Goal: Task Accomplishment & Management: Use online tool/utility

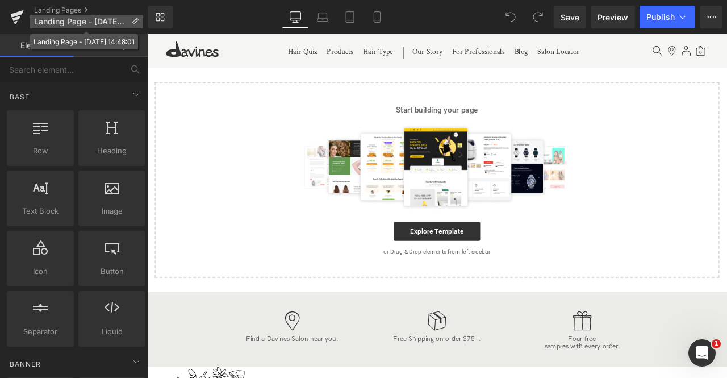
click at [121, 20] on span "Landing Page - [DATE] 14:48:01" at bounding box center [80, 21] width 92 height 9
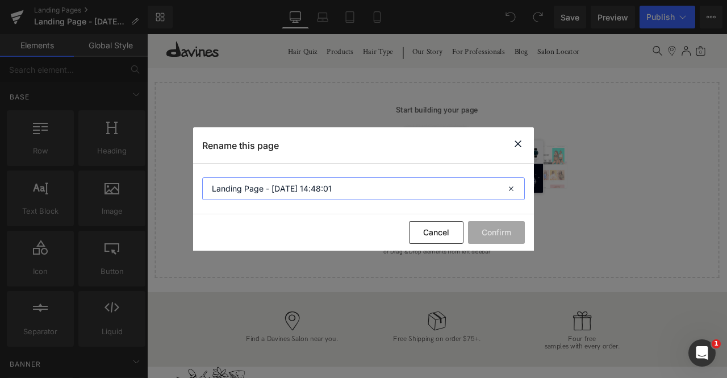
click at [226, 198] on input "Landing Page - [DATE] 14:48:01" at bounding box center [363, 188] width 322 height 23
type input "[PERSON_NAME] Rebate"
click at [496, 232] on button "Confirm" at bounding box center [496, 232] width 57 height 23
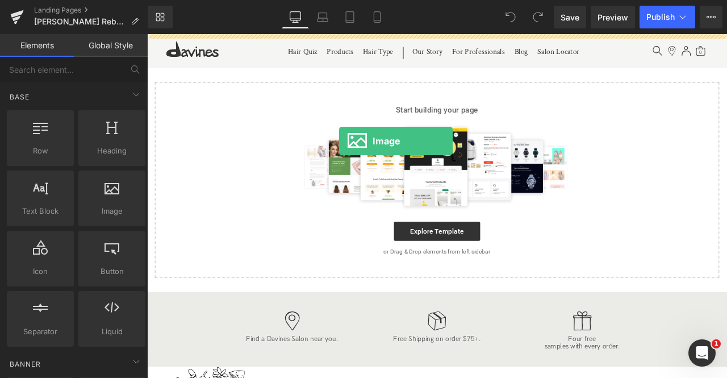
drag, startPoint x: 263, startPoint y: 232, endPoint x: 374, endPoint y: 161, distance: 131.5
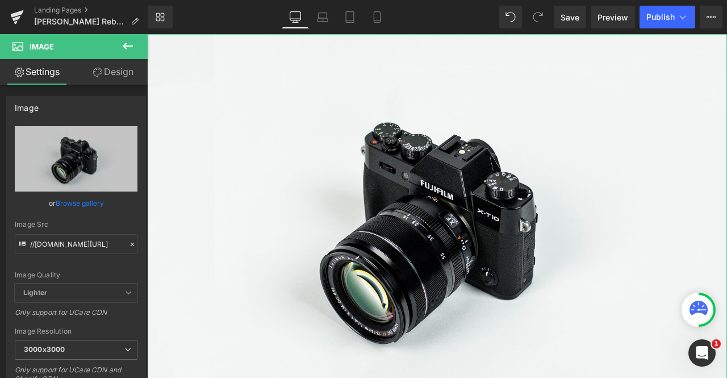
click at [118, 76] on link "Design" at bounding box center [113, 72] width 74 height 26
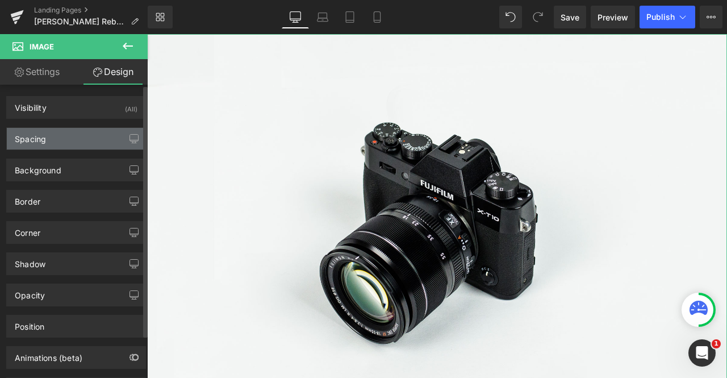
click at [62, 131] on div "Spacing" at bounding box center [76, 139] width 139 height 22
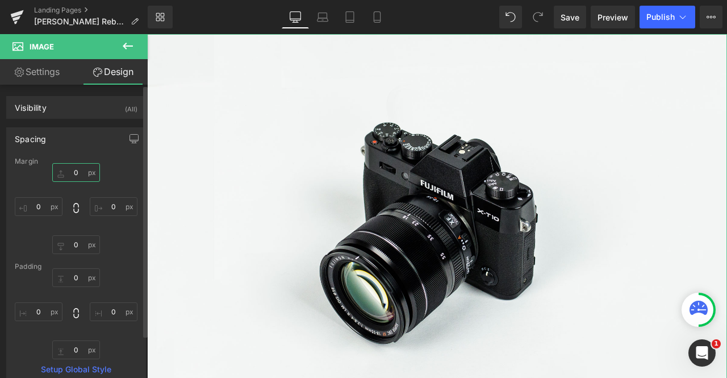
click at [72, 171] on input "0" at bounding box center [76, 172] width 48 height 19
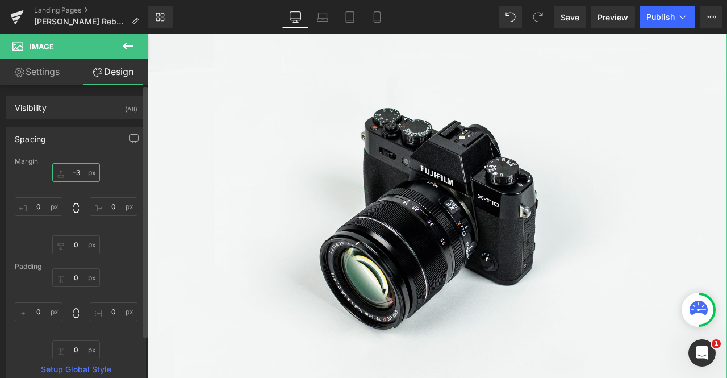
type input "-"
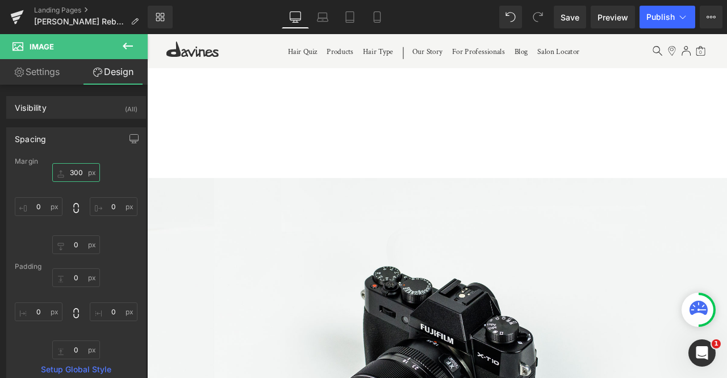
type input "300"
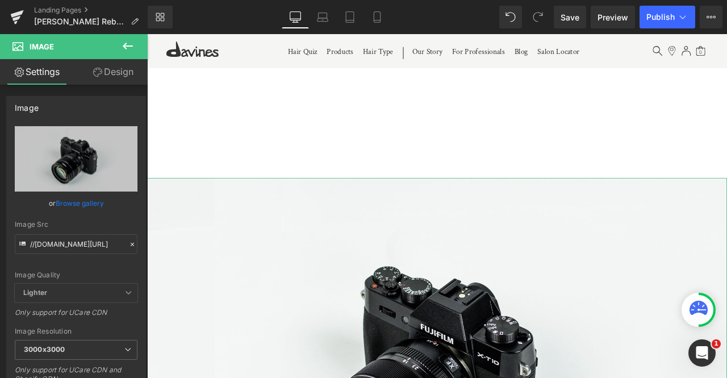
click at [106, 82] on link "Design" at bounding box center [113, 72] width 74 height 26
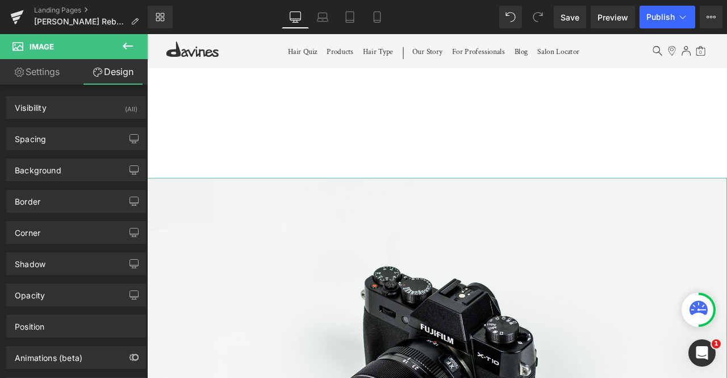
type input "300"
type input "0"
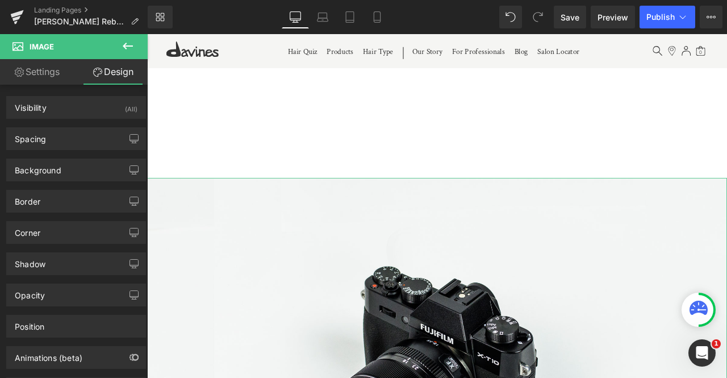
type input "0"
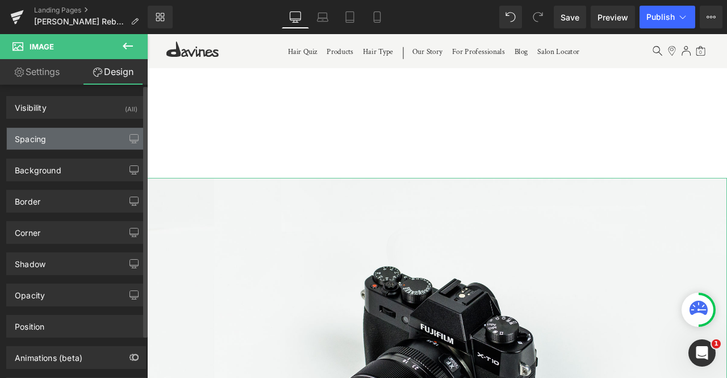
click at [82, 133] on div "Spacing" at bounding box center [76, 139] width 139 height 22
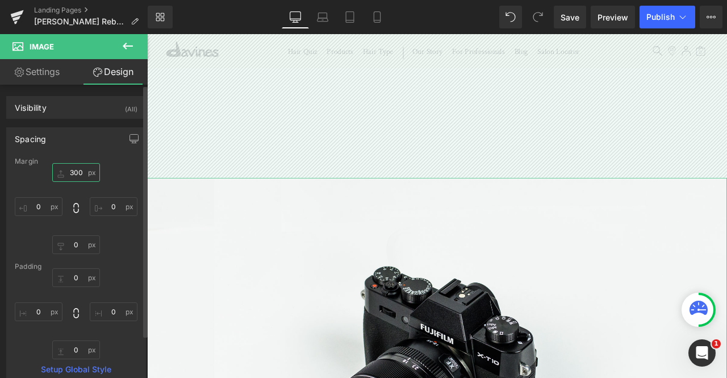
click at [76, 169] on input "300" at bounding box center [76, 172] width 48 height 19
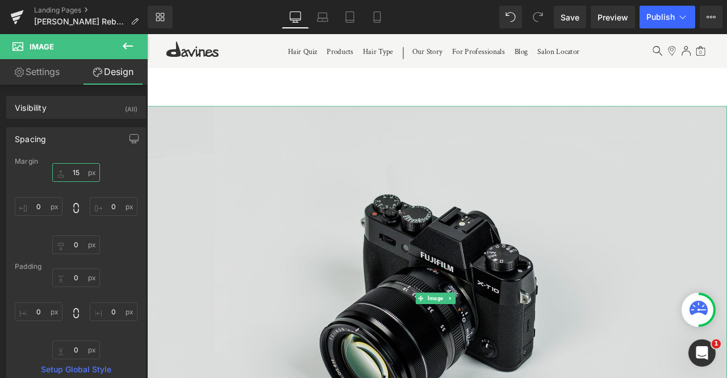
type input "1"
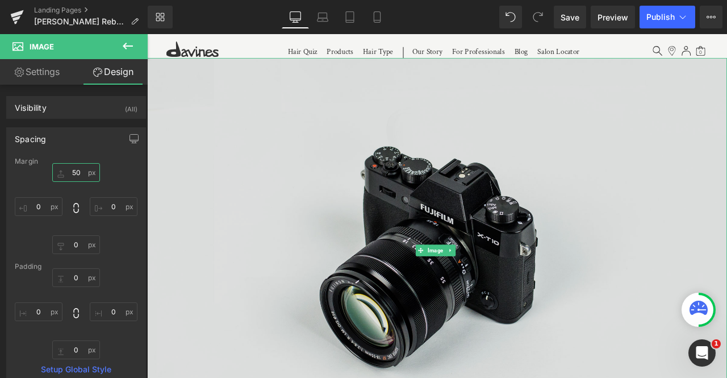
type input "5"
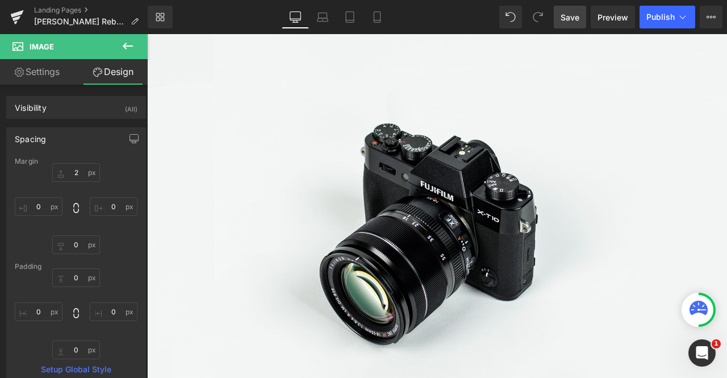
click at [578, 22] on span "Save" at bounding box center [569, 17] width 19 height 12
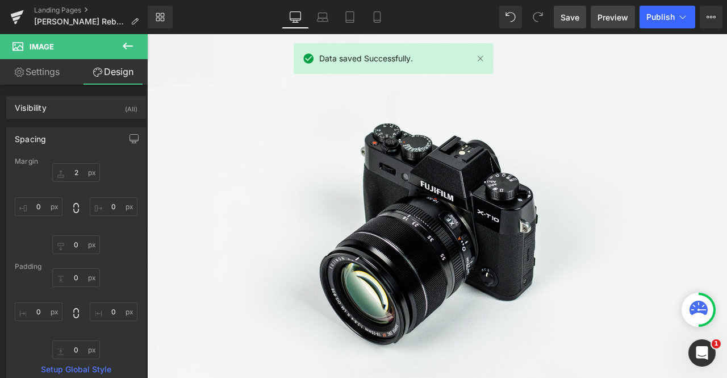
click at [596, 19] on link "Preview" at bounding box center [612, 17] width 44 height 23
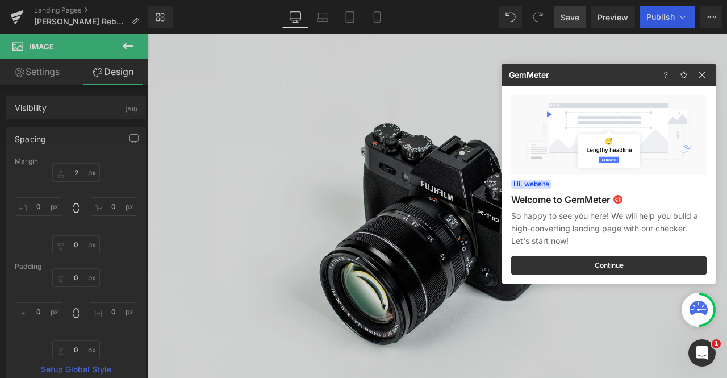
click at [196, 94] on div at bounding box center [363, 189] width 727 height 378
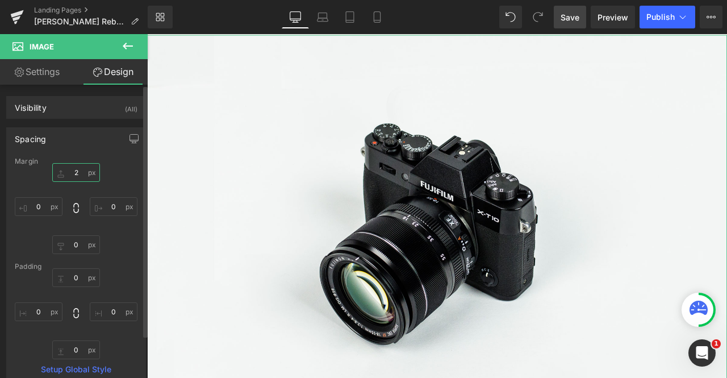
click at [78, 172] on input "2" at bounding box center [76, 172] width 48 height 19
type input "0"
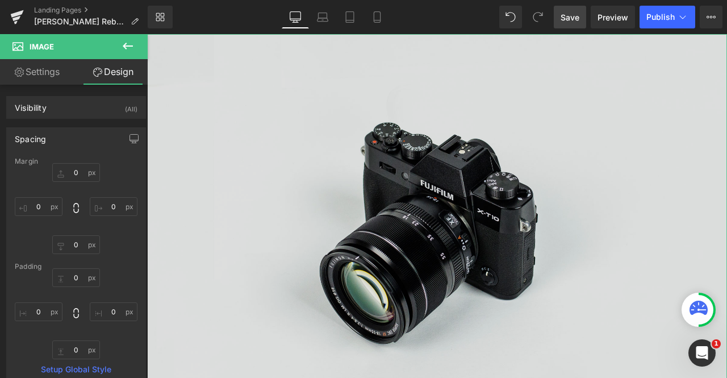
click at [295, 155] on img at bounding box center [490, 261] width 687 height 455
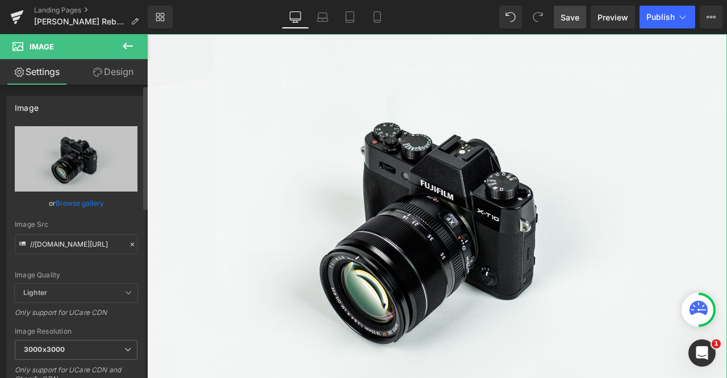
click at [82, 199] on link "Browse gallery" at bounding box center [80, 203] width 48 height 20
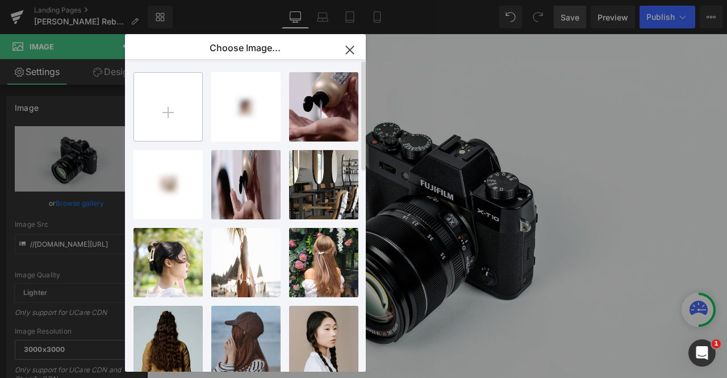
click at [150, 108] on input "file" at bounding box center [168, 107] width 68 height 68
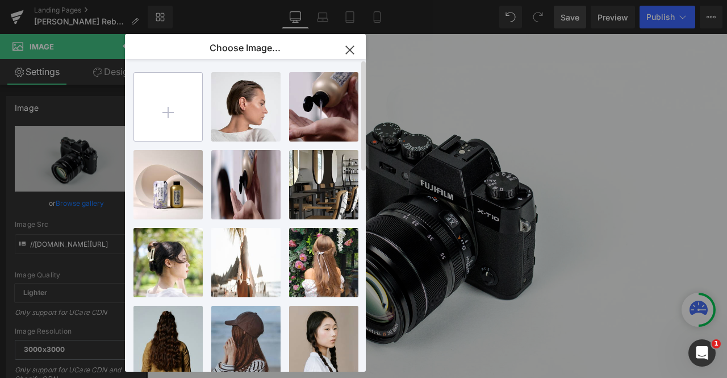
type input "C:\fakepath\SU_Banner_Piccolo_1200x.jpg"
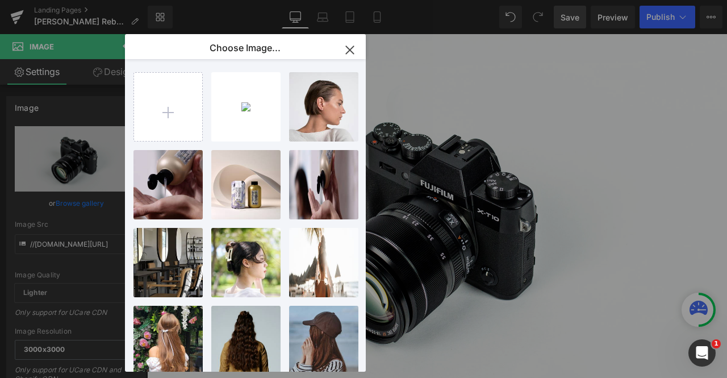
click at [91, 0] on div "Image You are previewing how the will restyle your page. You can not edit Eleme…" at bounding box center [363, 0] width 727 height 0
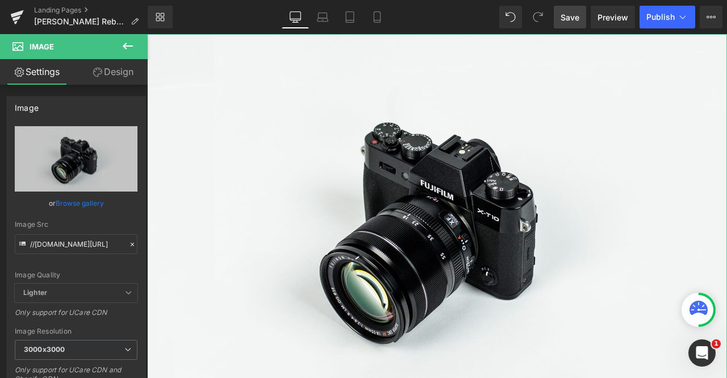
click at [91, 204] on link "Browse gallery" at bounding box center [80, 203] width 48 height 20
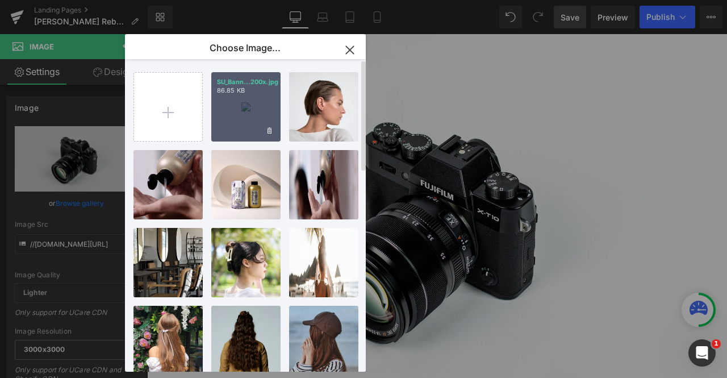
click at [238, 114] on div "SU_Bann...200x.jpg 86.85 KB" at bounding box center [245, 106] width 69 height 69
type input "[URL][DOMAIN_NAME]"
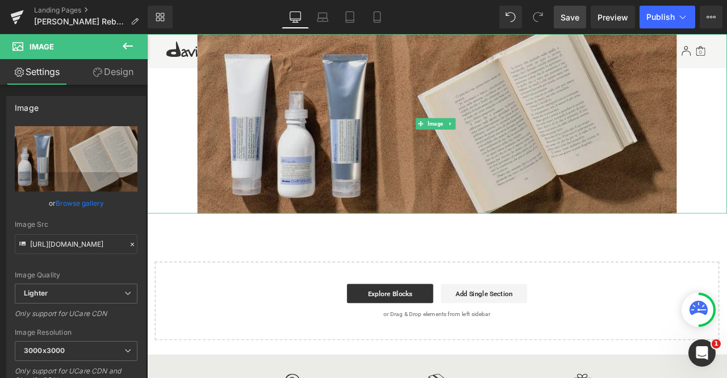
click at [278, 162] on img at bounding box center [491, 140] width 568 height 212
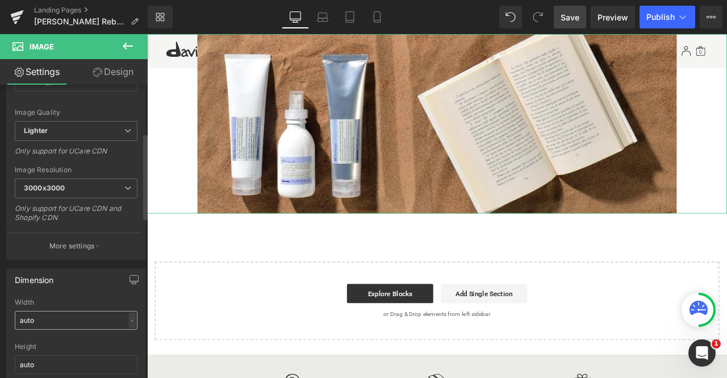
scroll to position [226, 0]
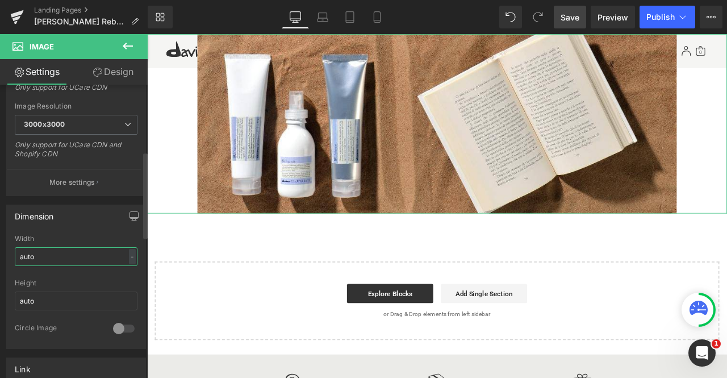
click at [46, 259] on input "auto" at bounding box center [76, 256] width 123 height 19
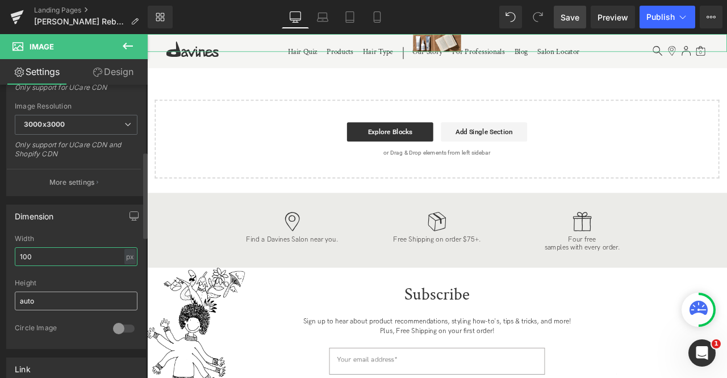
type input "100"
click at [67, 293] on input "auto" at bounding box center [76, 300] width 123 height 19
type input "a"
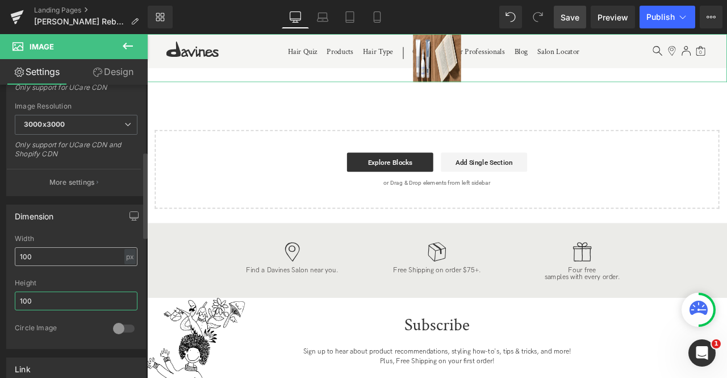
type input "100"
click at [68, 251] on input "100" at bounding box center [76, 256] width 123 height 19
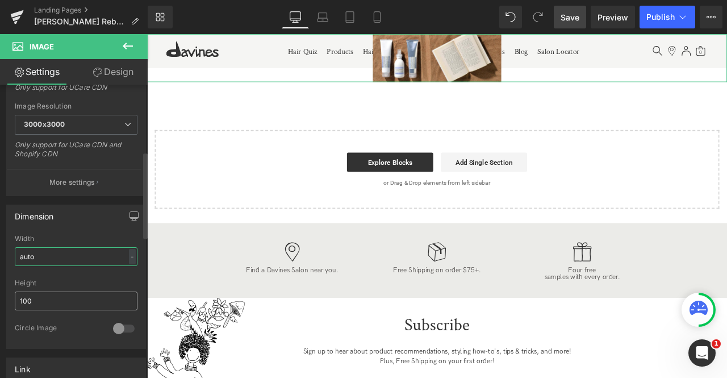
type input "auto"
click at [70, 296] on input "100" at bounding box center [76, 300] width 123 height 19
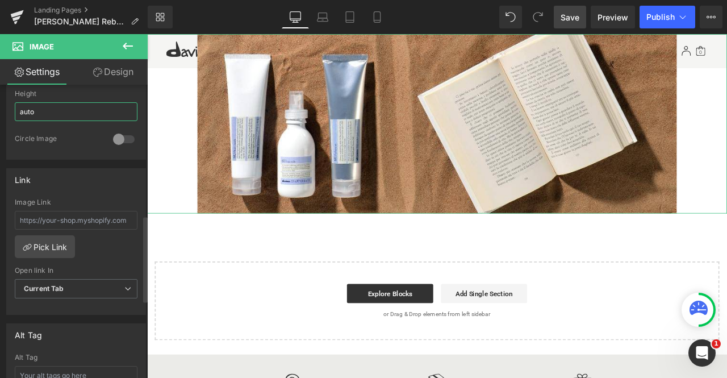
scroll to position [443, 0]
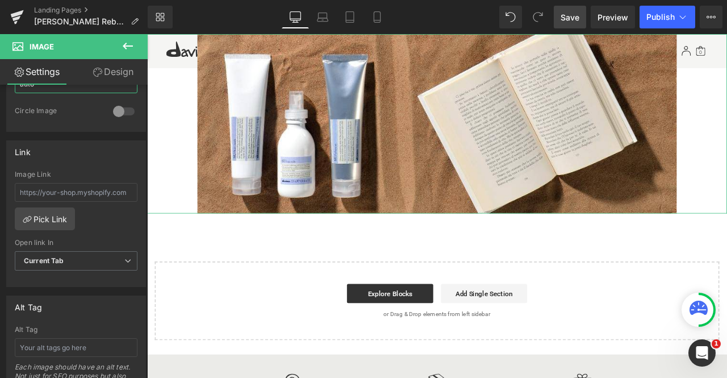
type input "auto"
drag, startPoint x: 110, startPoint y: 69, endPoint x: 93, endPoint y: 100, distance: 36.1
click at [110, 69] on link "Design" at bounding box center [113, 72] width 74 height 26
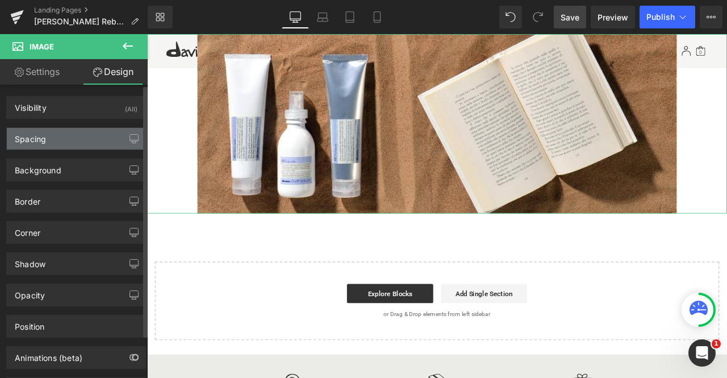
click at [73, 132] on div "Spacing" at bounding box center [76, 139] width 139 height 22
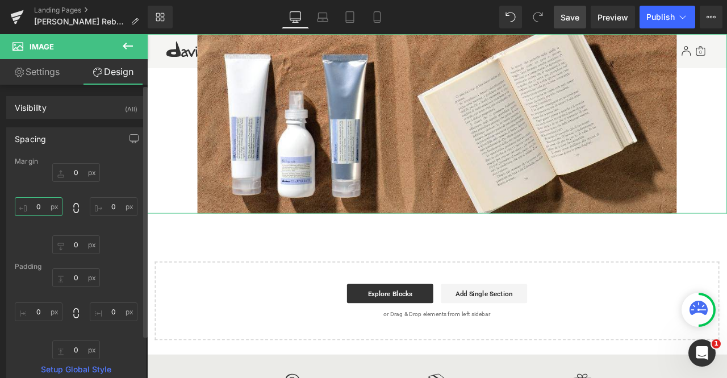
click at [39, 206] on input "0" at bounding box center [39, 206] width 48 height 19
type input "au"
type input "to"
click at [103, 204] on input "0" at bounding box center [114, 206] width 48 height 19
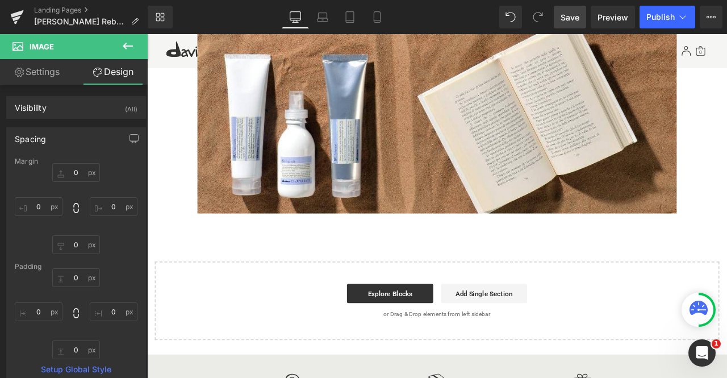
click at [212, 333] on div "Explore Blocks Add Single Section" at bounding box center [490, 341] width 632 height 23
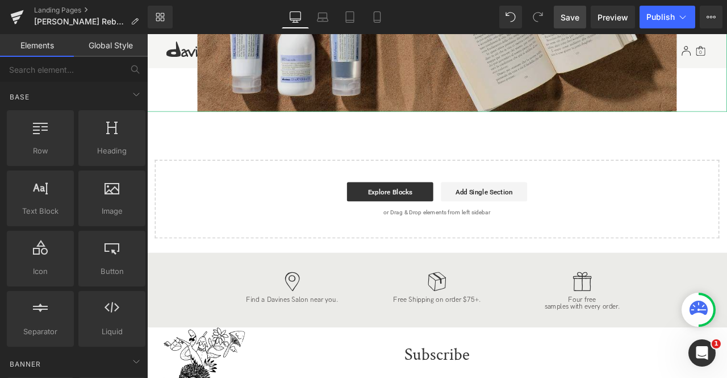
scroll to position [0, 0]
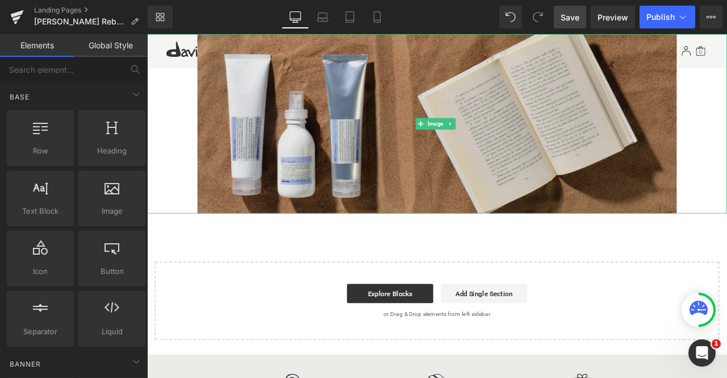
click at [308, 118] on img at bounding box center [491, 140] width 568 height 212
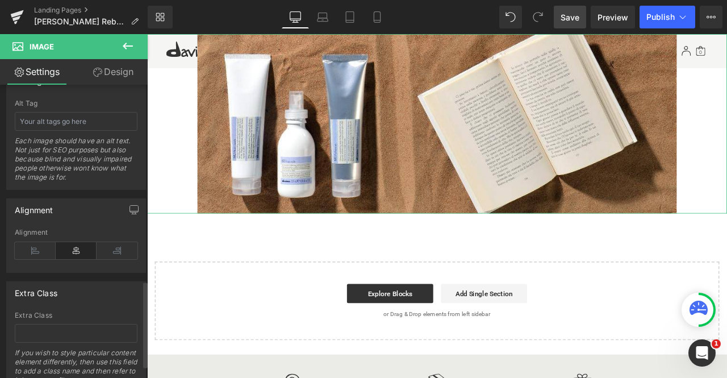
scroll to position [706, 0]
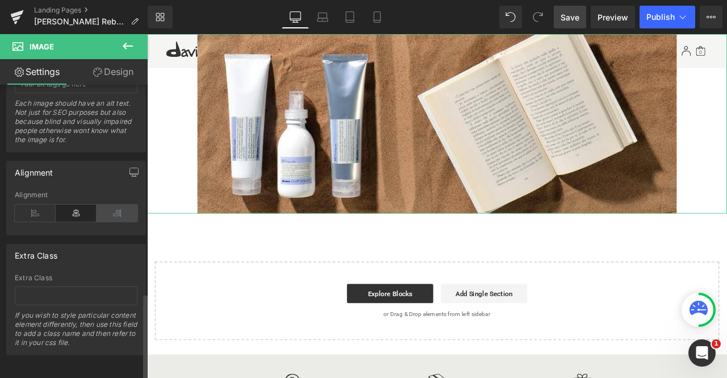
click at [107, 213] on icon at bounding box center [117, 212] width 41 height 17
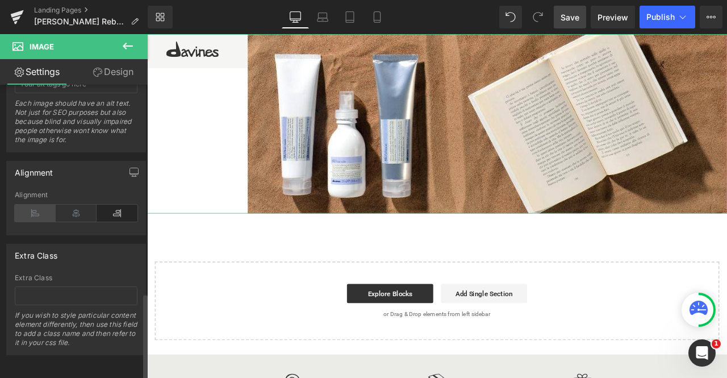
click at [44, 204] on icon at bounding box center [35, 212] width 41 height 17
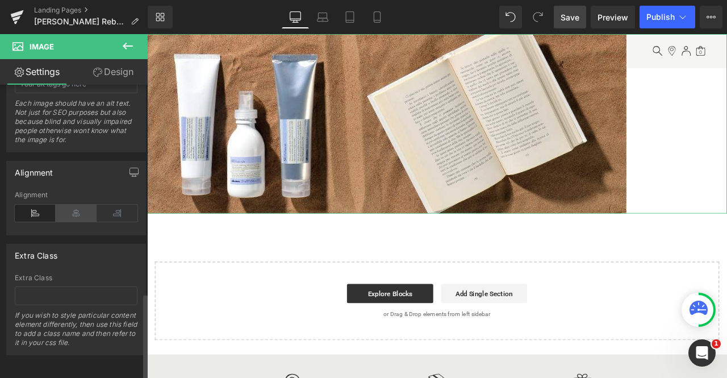
click at [68, 204] on icon at bounding box center [76, 212] width 41 height 17
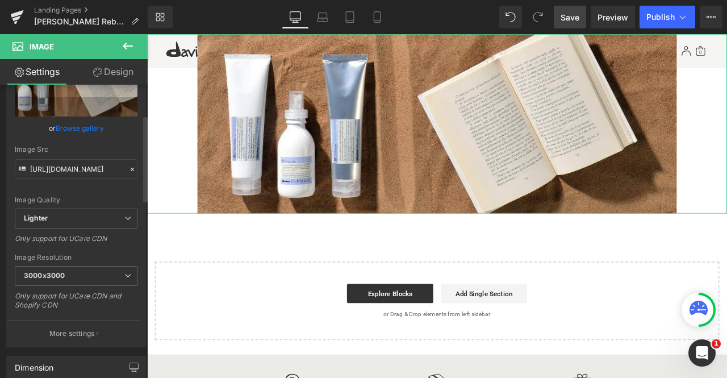
scroll to position [0, 0]
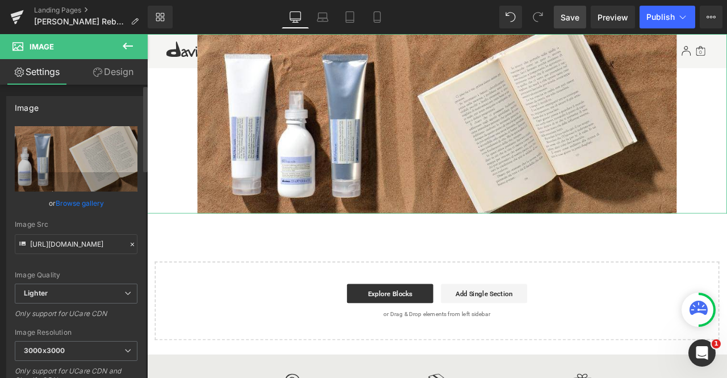
click at [69, 205] on link "Browse gallery" at bounding box center [80, 203] width 48 height 20
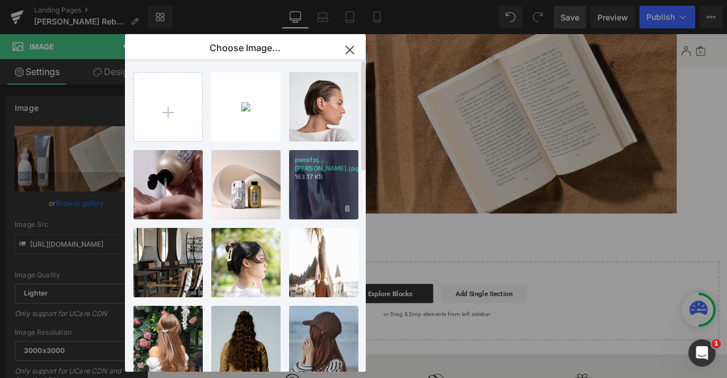
click at [314, 194] on div "pwrefpj...[PERSON_NAME].jpg 163.17 KB" at bounding box center [323, 184] width 69 height 69
type input "[URL][DOMAIN_NAME]"
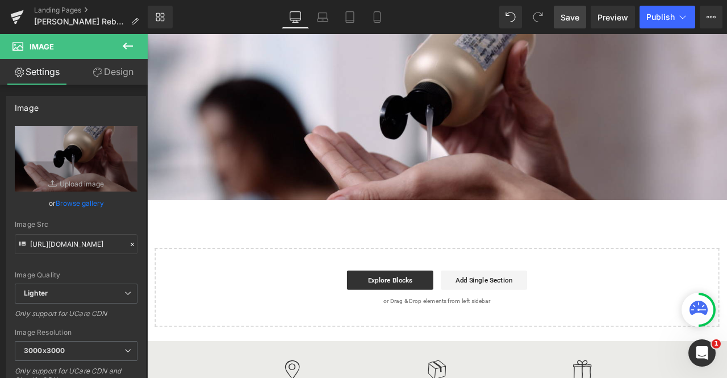
click at [125, 58] on button at bounding box center [128, 46] width 40 height 25
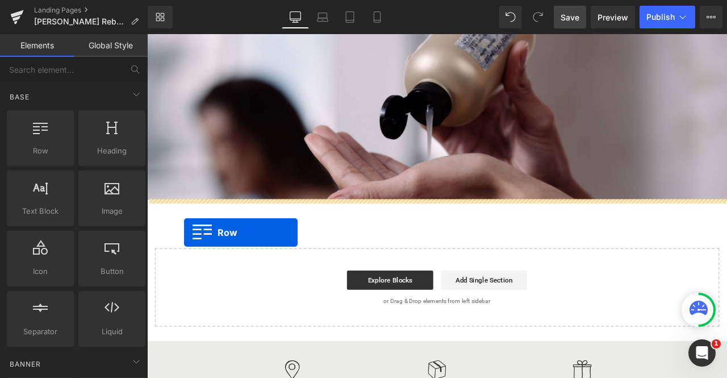
drag, startPoint x: 167, startPoint y: 178, endPoint x: 191, endPoint y: 269, distance: 94.3
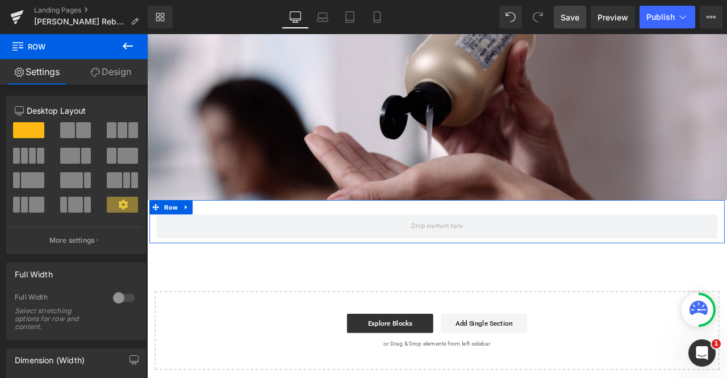
click at [100, 75] on link "Design" at bounding box center [111, 72] width 74 height 26
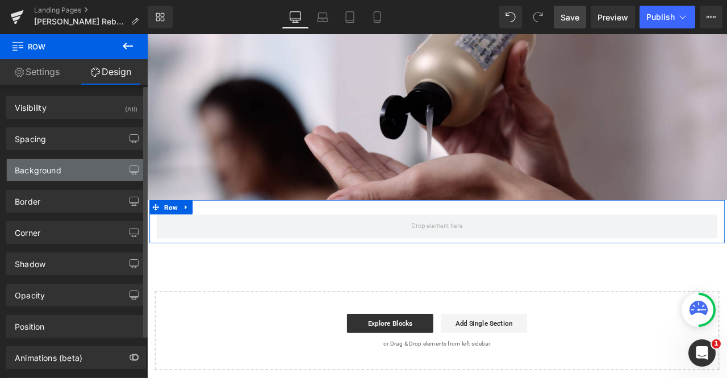
click at [76, 175] on div "Background" at bounding box center [76, 170] width 139 height 22
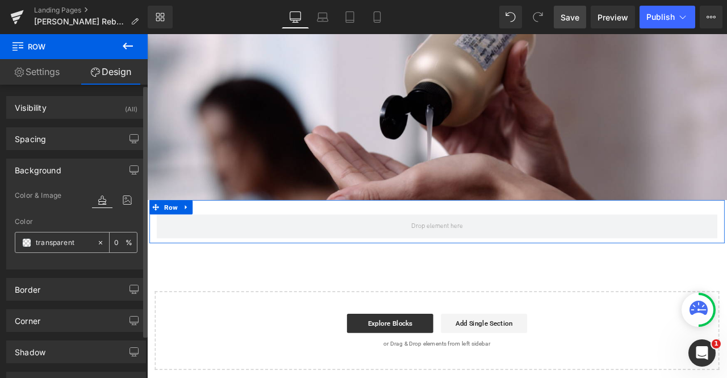
click at [66, 234] on div "transparent" at bounding box center [55, 242] width 81 height 20
click at [58, 246] on input "transparent" at bounding box center [64, 242] width 56 height 12
type input "fff"
type input "100"
type input "fffff"
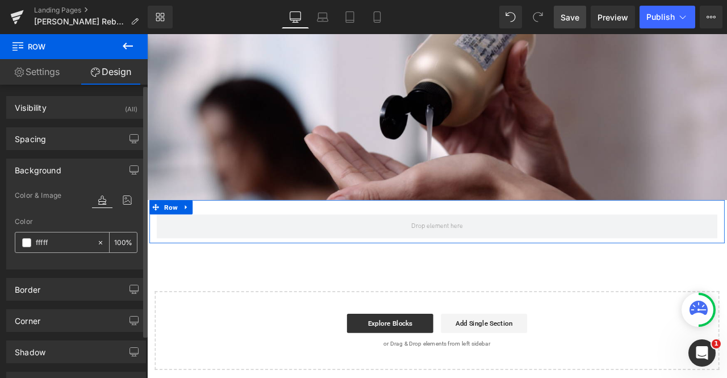
type input "0"
type input "ffffff"
type input "100"
click at [56, 244] on input "ffffff" at bounding box center [64, 242] width 56 height 12
type input "#ffffff"
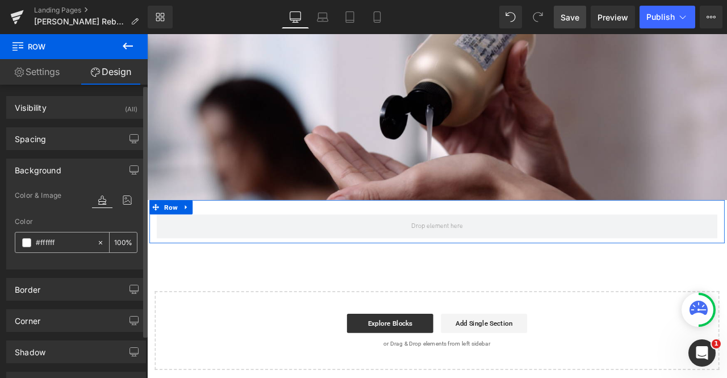
click at [114, 242] on input "100" at bounding box center [119, 242] width 11 height 12
click at [52, 73] on link "Settings" at bounding box center [37, 72] width 74 height 26
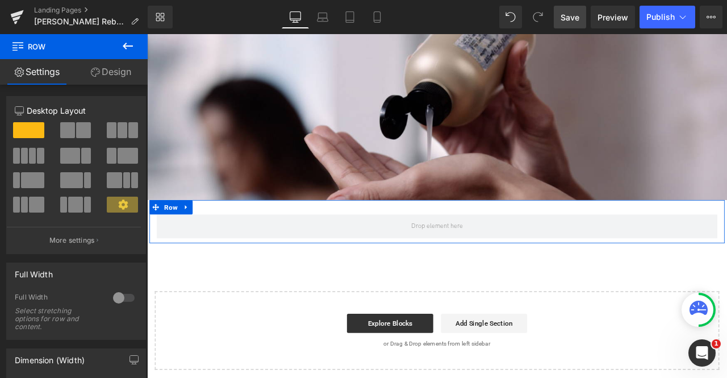
click at [115, 66] on link "Design" at bounding box center [111, 72] width 74 height 26
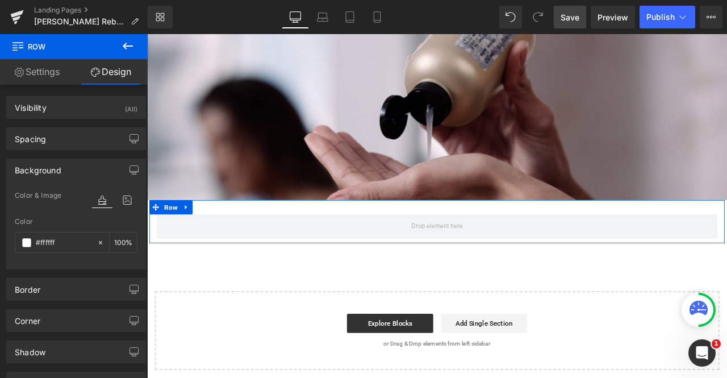
type input "100"
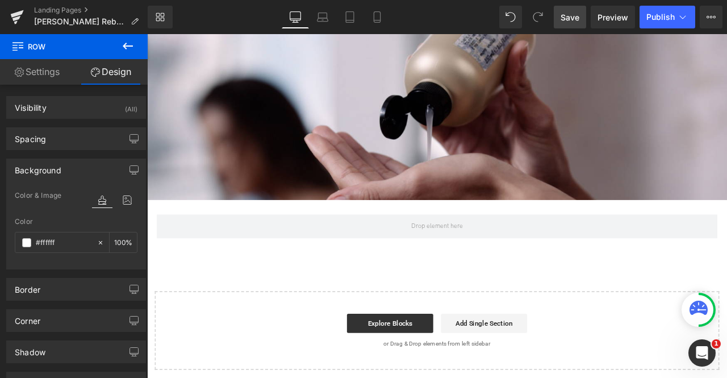
click at [133, 43] on icon at bounding box center [128, 46] width 14 height 14
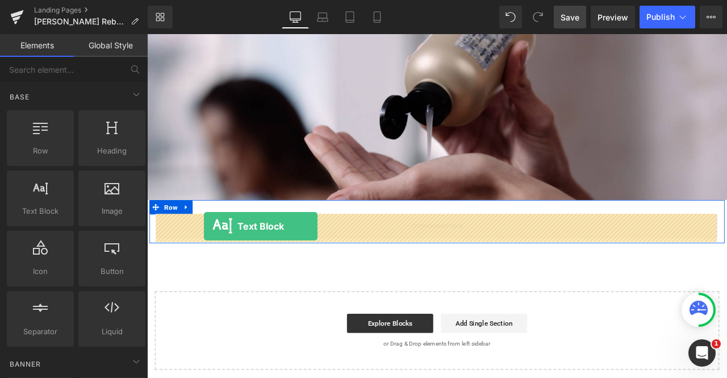
drag, startPoint x: 183, startPoint y: 237, endPoint x: 215, endPoint y: 261, distance: 40.1
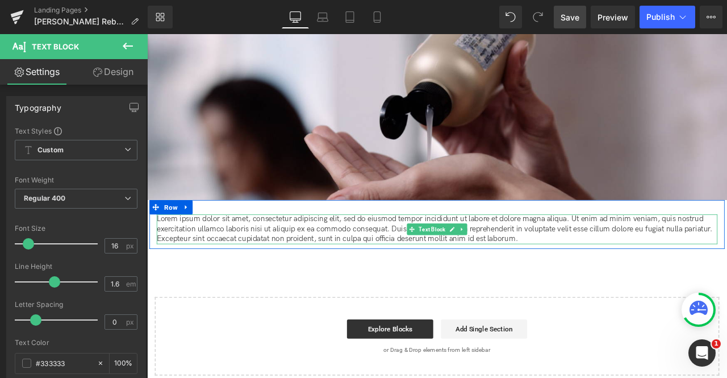
click at [237, 270] on p "Lorem ipsum dolor sit amet, consectetur adipiscing elit, sed do eiusmod tempor …" at bounding box center [490, 265] width 664 height 35
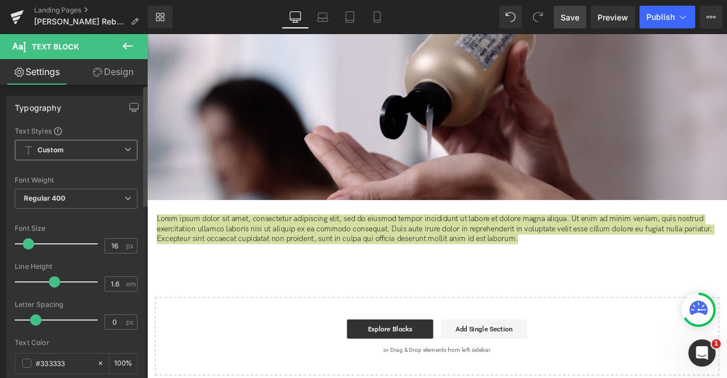
click at [94, 152] on span "Custom Setup Global Style" at bounding box center [76, 150] width 123 height 20
click at [57, 133] on span at bounding box center [58, 131] width 8 height 8
click at [89, 155] on span "Custom Setup Global Style" at bounding box center [76, 150] width 123 height 20
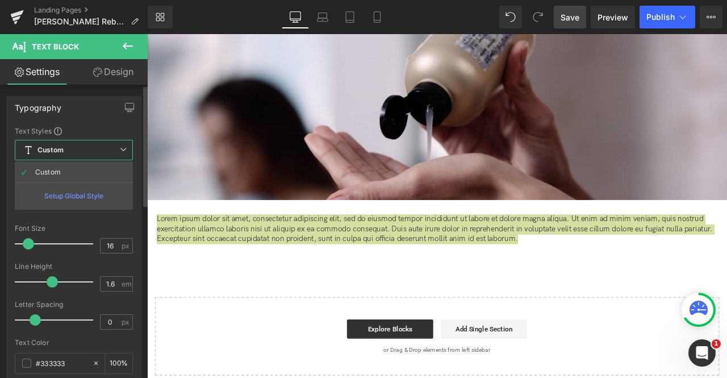
click at [125, 128] on div "Text Styles" at bounding box center [74, 130] width 118 height 9
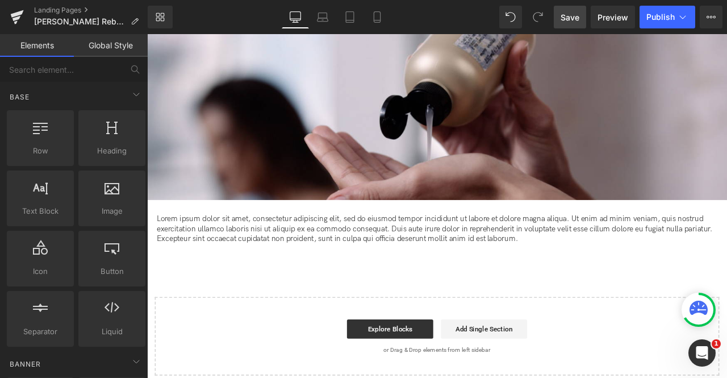
click at [219, 303] on div "Image Lorem ipsum dolor sit amet, consectetur adipiscing elit, sed do eiusmod t…" at bounding box center [490, 236] width 687 height 404
click at [167, 15] on link "Library" at bounding box center [160, 17] width 25 height 23
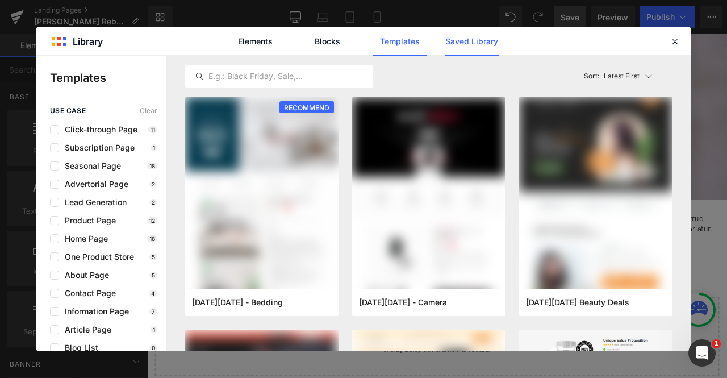
click at [450, 44] on link "Saved Library" at bounding box center [471, 41] width 54 height 28
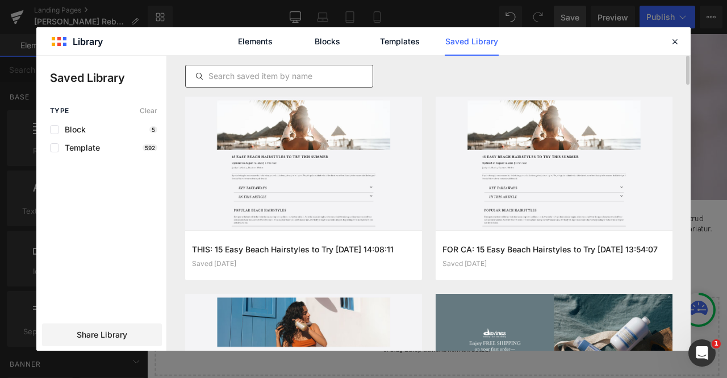
click at [320, 74] on input "text" at bounding box center [279, 76] width 187 height 14
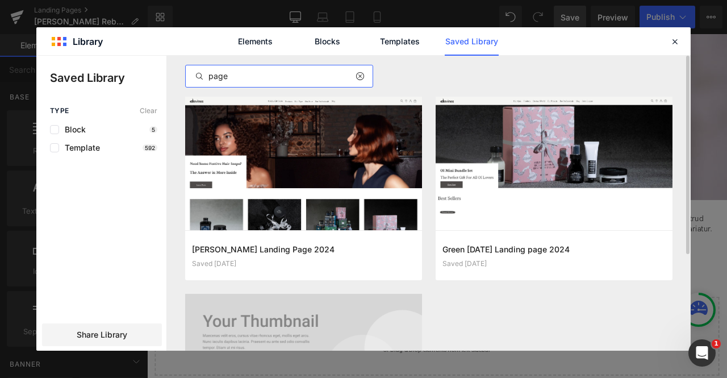
click at [301, 80] on input "page" at bounding box center [279, 76] width 187 height 14
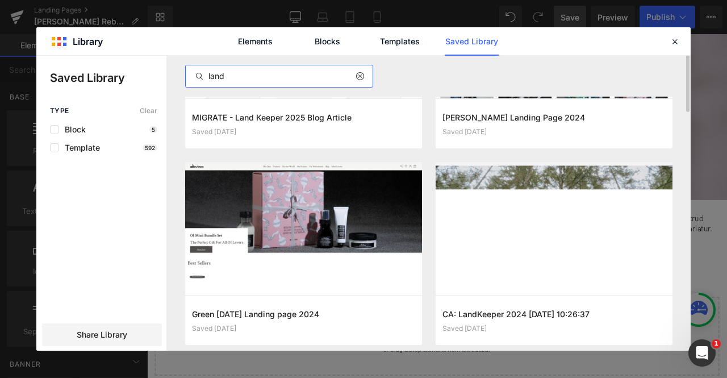
scroll to position [136, 0]
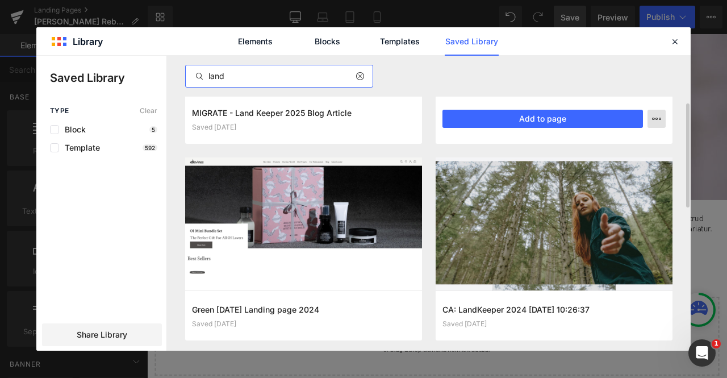
type input "land"
click at [660, 116] on icon "button" at bounding box center [656, 118] width 9 height 9
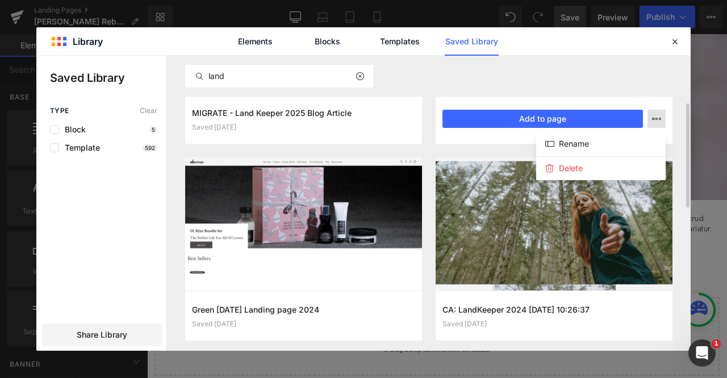
click at [660, 116] on div at bounding box center [363, 203] width 654 height 295
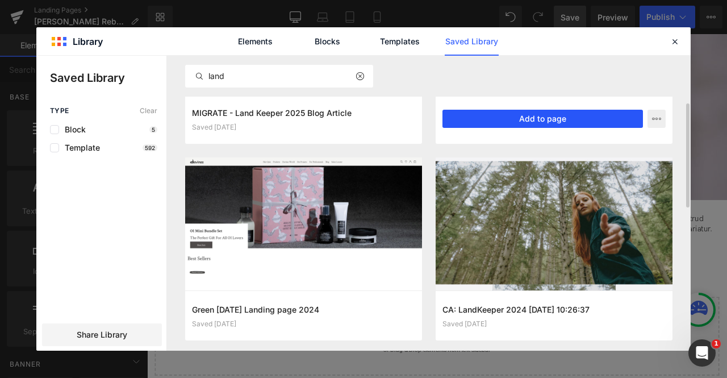
click at [588, 124] on button "Add to page" at bounding box center [542, 119] width 200 height 18
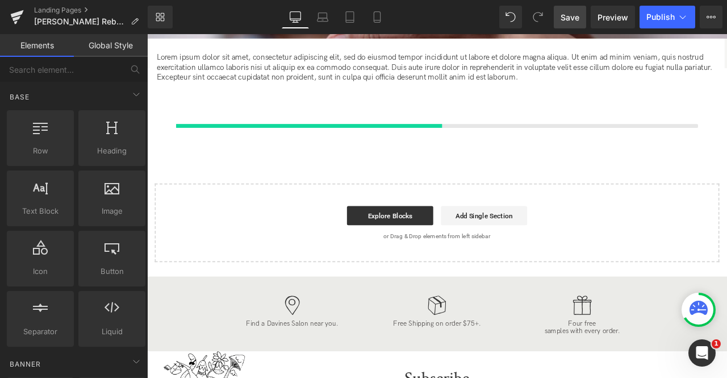
scroll to position [196, 0]
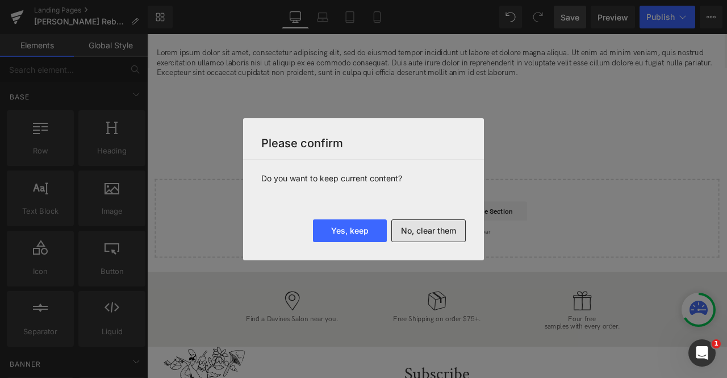
click at [422, 230] on button "No, clear them" at bounding box center [428, 230] width 74 height 23
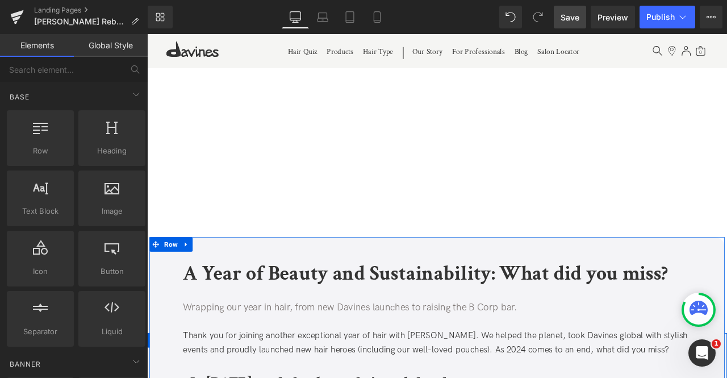
scroll to position [0, 0]
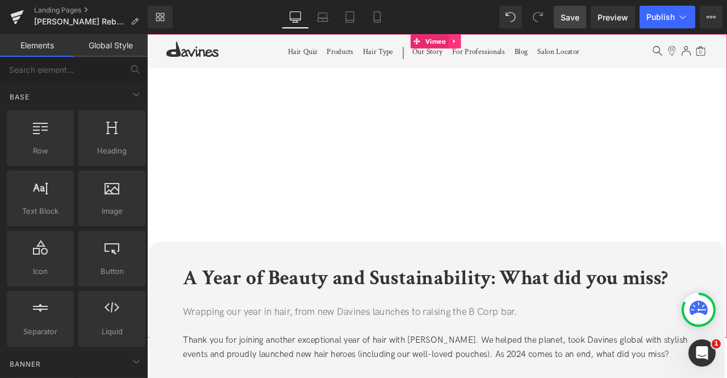
click at [512, 37] on link at bounding box center [511, 42] width 15 height 17
click at [466, 44] on link "Vimeo" at bounding box center [481, 42] width 45 height 17
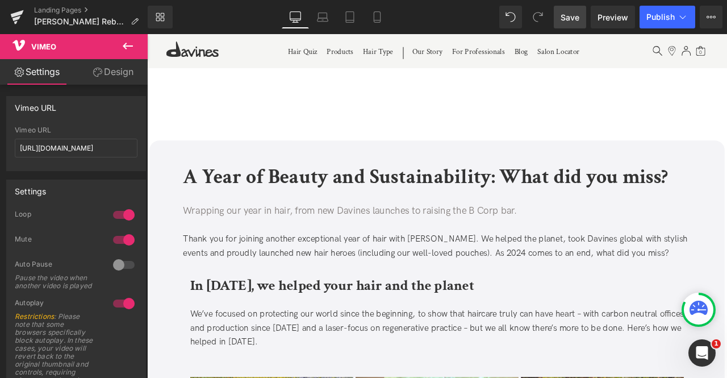
scroll to position [69, 0]
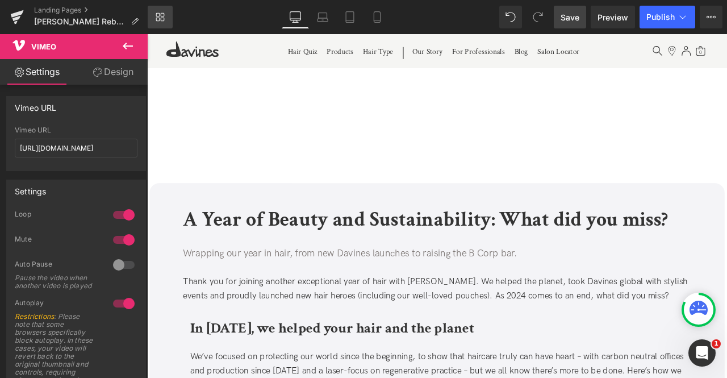
click at [164, 11] on link "Library" at bounding box center [160, 17] width 25 height 23
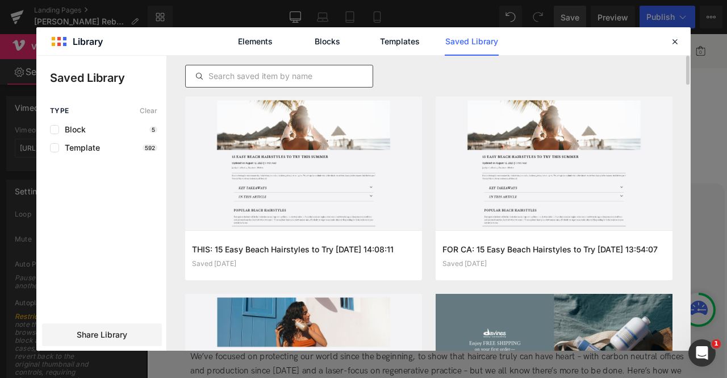
click at [334, 73] on input "text" at bounding box center [279, 76] width 187 height 14
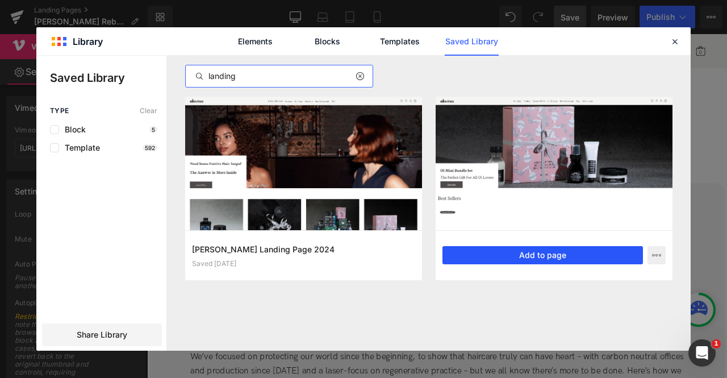
type input "landing"
click at [474, 254] on button "Add to page" at bounding box center [542, 255] width 200 height 18
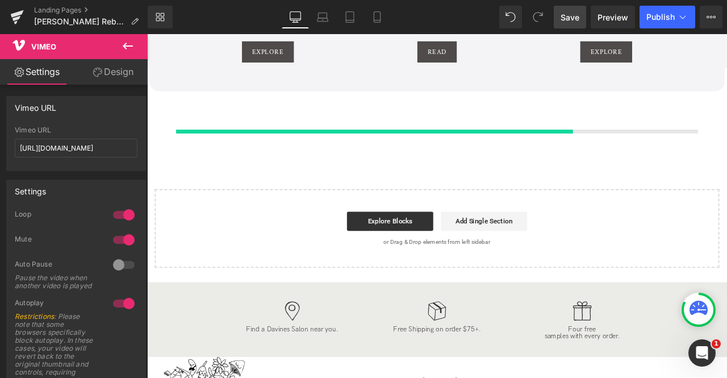
scroll to position [2751, 0]
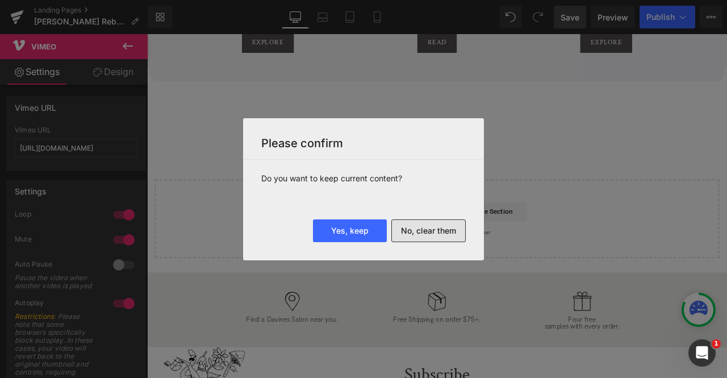
click at [415, 229] on button "No, clear them" at bounding box center [428, 230] width 74 height 23
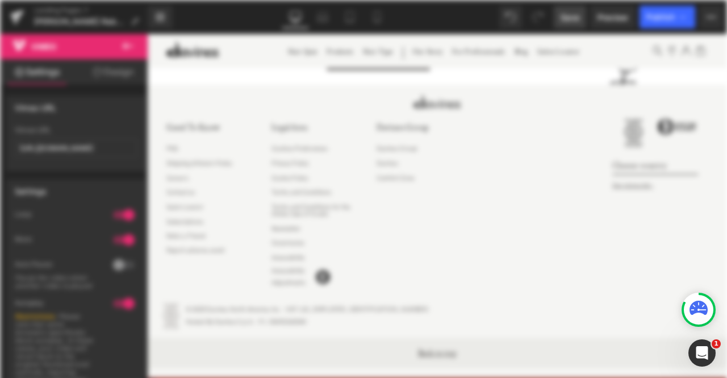
scroll to position [0, 0]
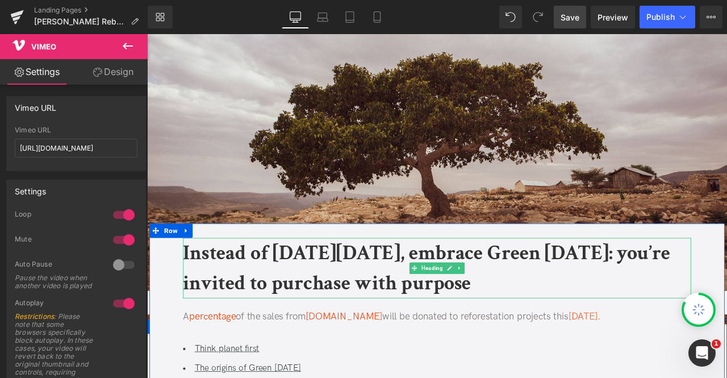
click at [487, 283] on b "Instead of [DATE][DATE], embrace Green [DATE]: you’re invited to purchase with …" at bounding box center [478, 311] width 577 height 67
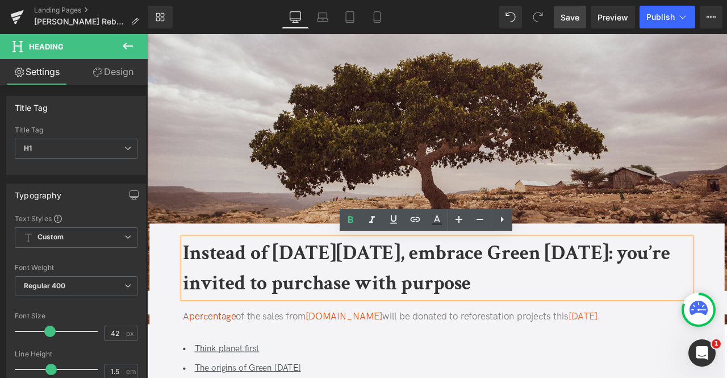
click at [564, 14] on span "Save" at bounding box center [569, 17] width 19 height 12
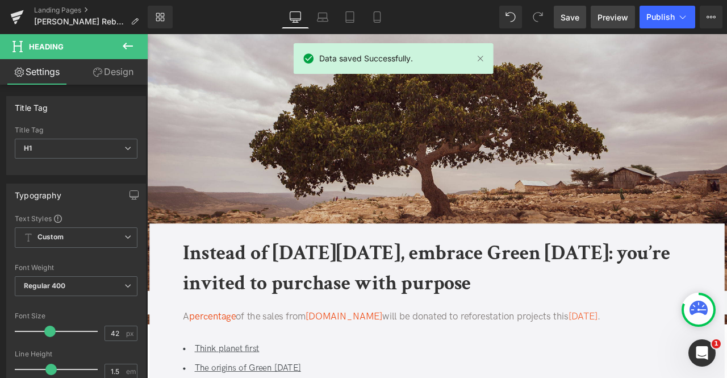
click at [606, 11] on span "Preview" at bounding box center [612, 17] width 31 height 12
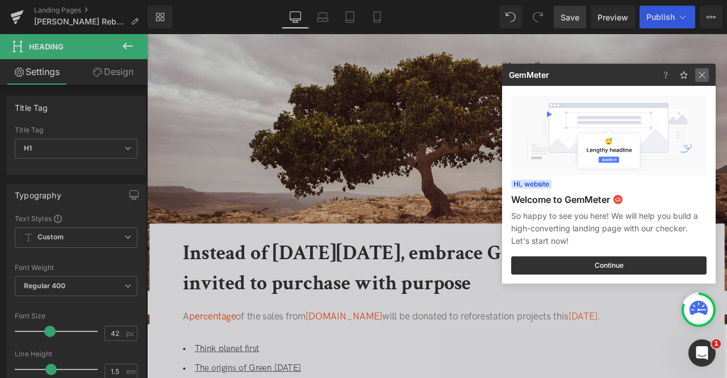
click at [706, 76] on img at bounding box center [702, 75] width 14 height 14
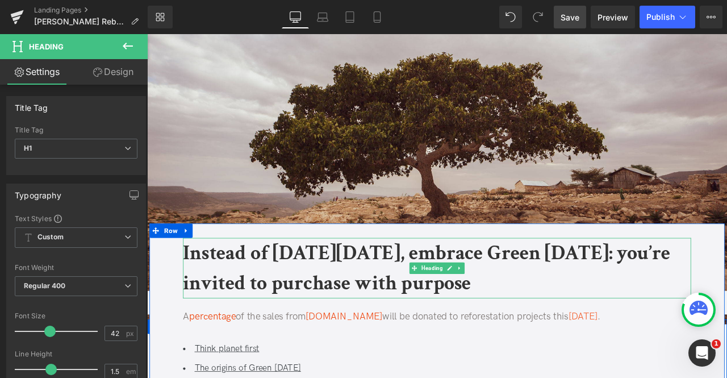
click at [364, 310] on h1 "Instead of [DATE][DATE], embrace Green [DATE]: you’re invited to purchase with …" at bounding box center [491, 311] width 602 height 72
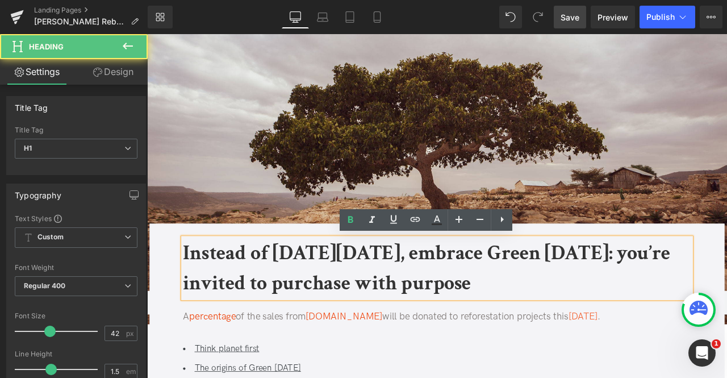
click at [313, 297] on b "Instead of [DATE][DATE], embrace Green [DATE]: you’re invited to purchase with …" at bounding box center [478, 311] width 577 height 67
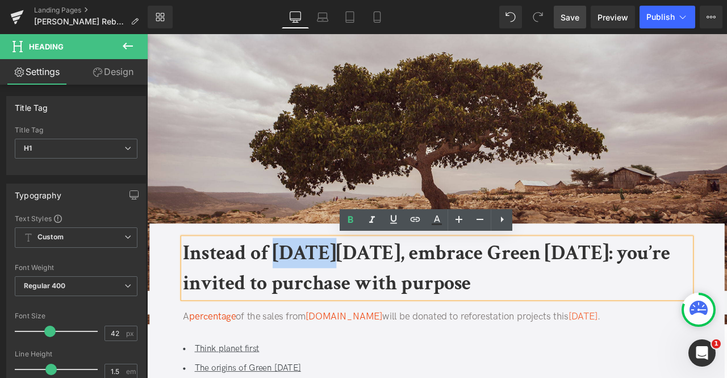
click at [313, 297] on b "Instead of [DATE][DATE], embrace Green [DATE]: you’re invited to purchase with …" at bounding box center [478, 311] width 577 height 67
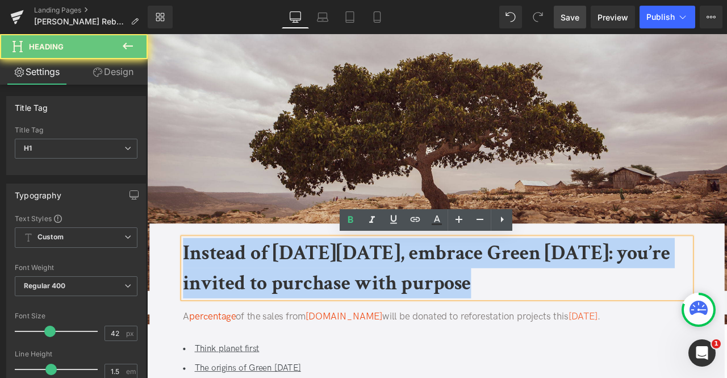
click at [313, 297] on b "Instead of [DATE][DATE], embrace Green [DATE]: you’re invited to purchase with …" at bounding box center [478, 311] width 577 height 67
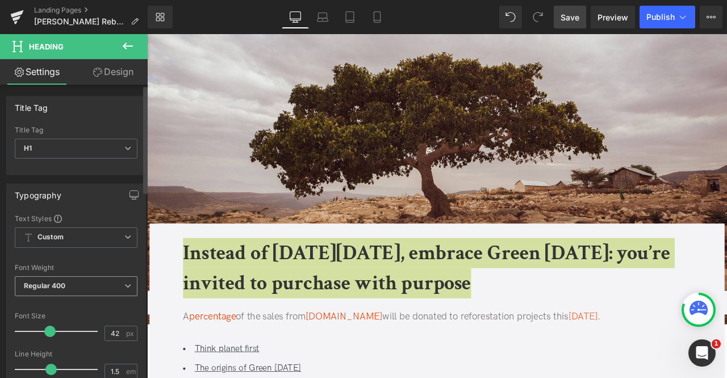
click at [111, 282] on span "Regular 400" at bounding box center [76, 286] width 123 height 20
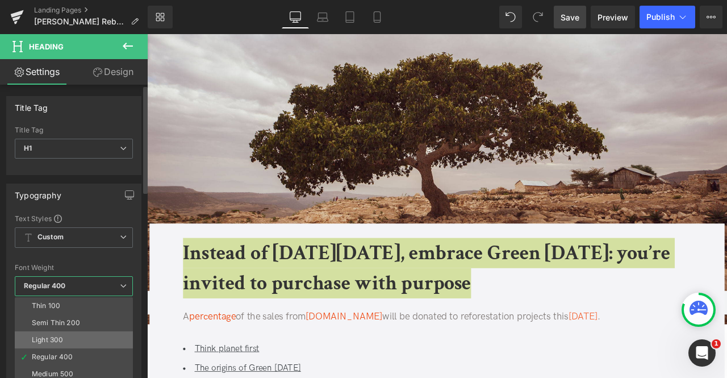
click at [78, 337] on li "Light 300" at bounding box center [76, 339] width 123 height 17
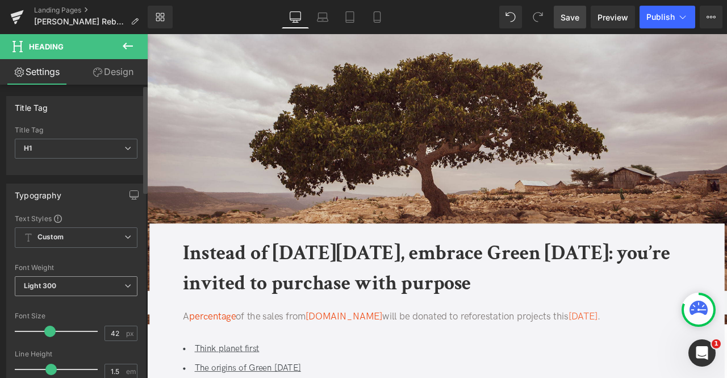
click at [76, 294] on div "Light 300 Thin 100 Semi Thin 200 Light 300 Regular 400 Medium 500 Semi Bold 600…" at bounding box center [76, 289] width 123 height 26
click at [68, 291] on span "Light 300" at bounding box center [76, 286] width 123 height 20
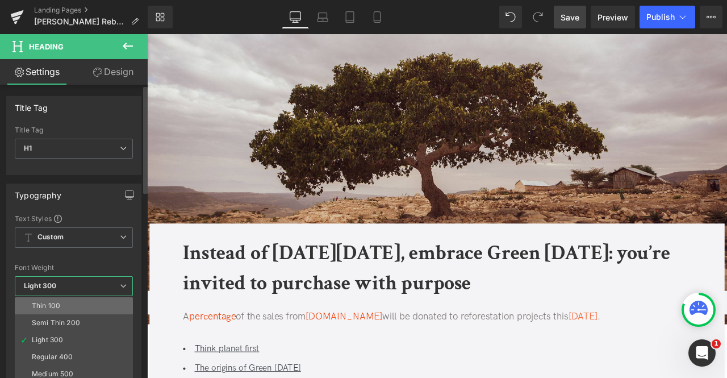
click at [61, 307] on li "Thin 100" at bounding box center [76, 305] width 123 height 17
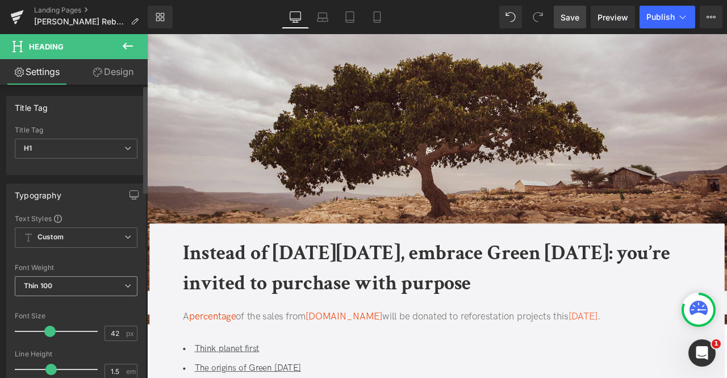
click at [71, 289] on span "Thin 100" at bounding box center [76, 286] width 123 height 20
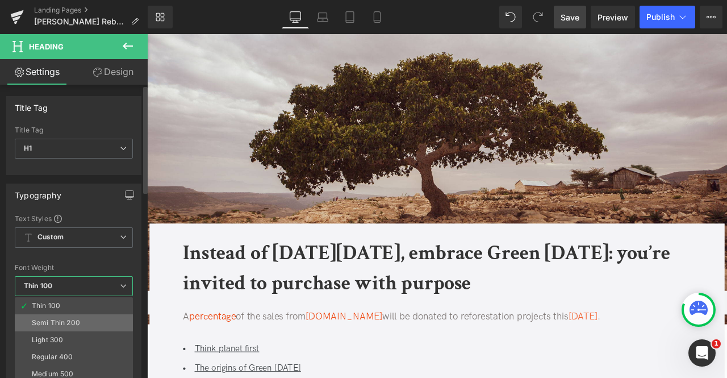
click at [70, 318] on div "Semi Thin 200" at bounding box center [56, 322] width 48 height 8
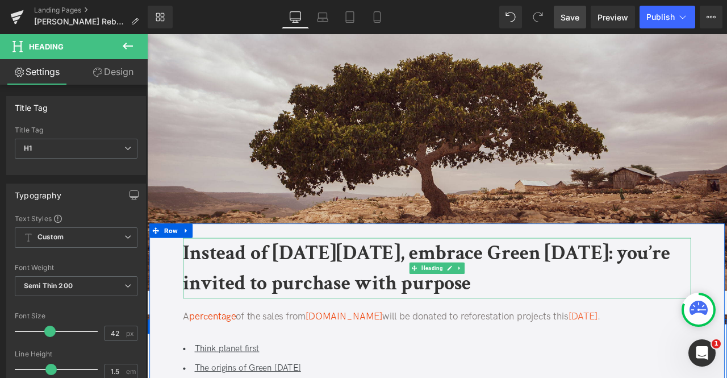
click at [215, 312] on b "Instead of [DATE][DATE], embrace Green [DATE]: you’re invited to purchase with …" at bounding box center [478, 311] width 577 height 67
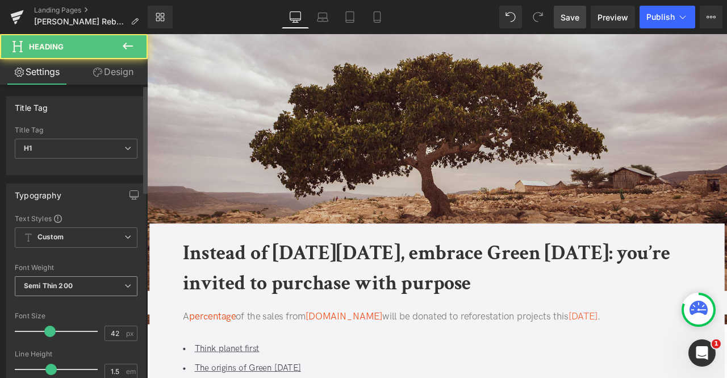
click at [104, 276] on span "Semi Thin 200" at bounding box center [76, 286] width 123 height 20
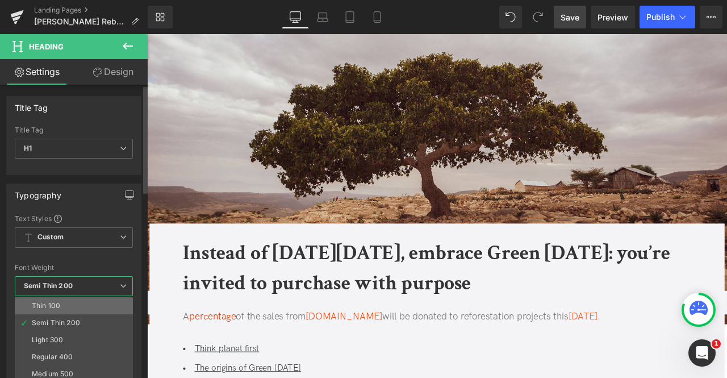
click at [64, 307] on li "Thin 100" at bounding box center [76, 305] width 123 height 17
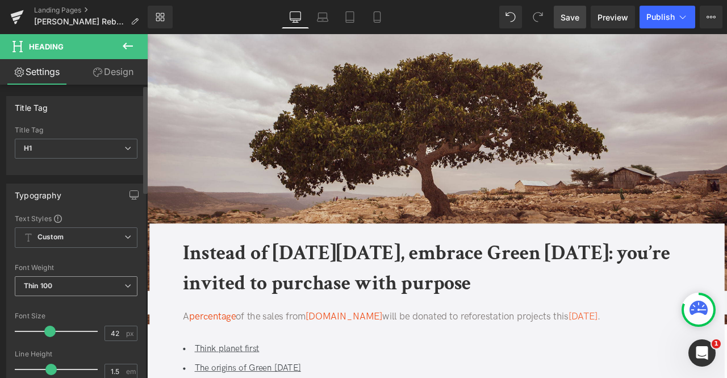
click at [93, 291] on span "Thin 100" at bounding box center [76, 286] width 123 height 20
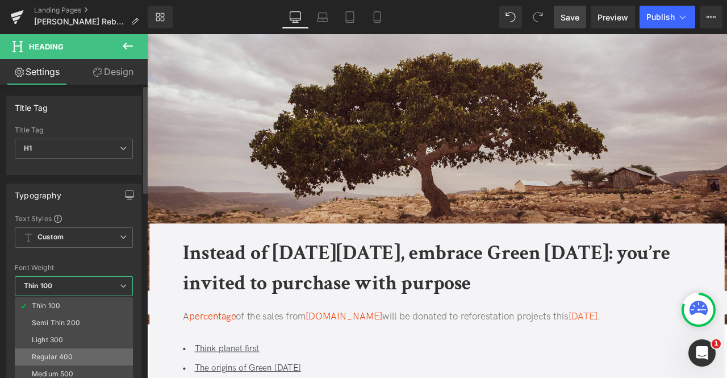
click at [57, 358] on div "Regular 400" at bounding box center [52, 357] width 41 height 8
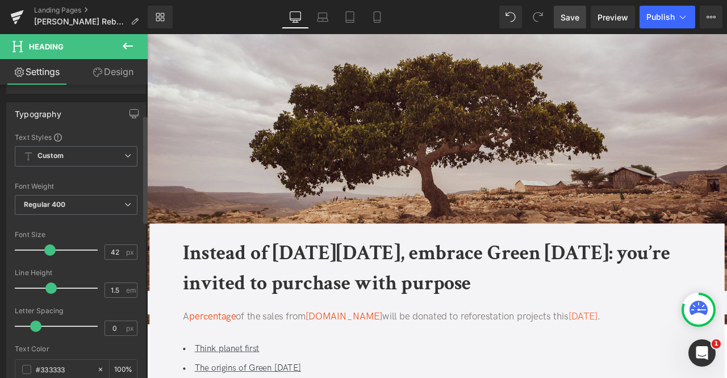
scroll to position [82, 0]
click at [159, 9] on link "Library" at bounding box center [160, 17] width 25 height 23
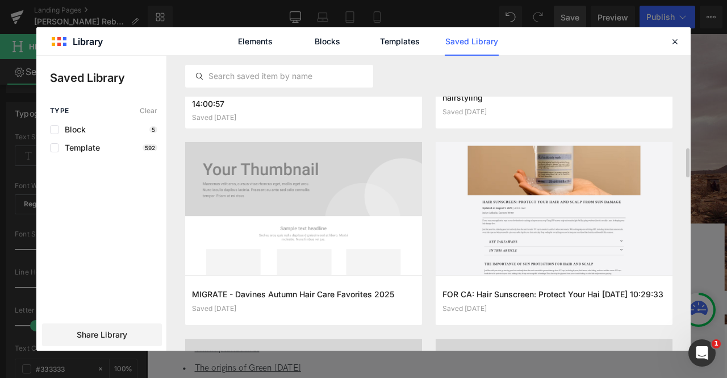
scroll to position [939, 0]
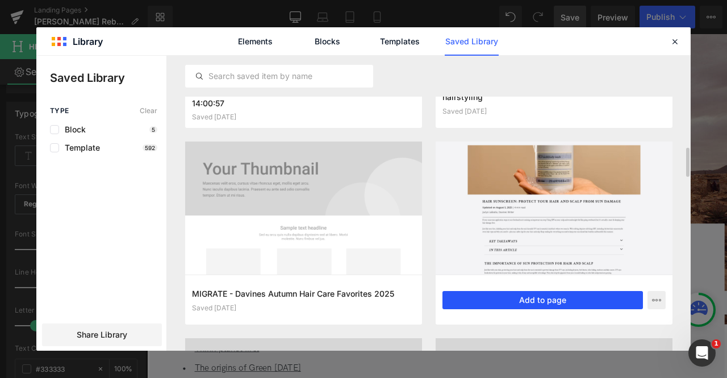
click at [458, 304] on button "Add to page" at bounding box center [542, 300] width 200 height 18
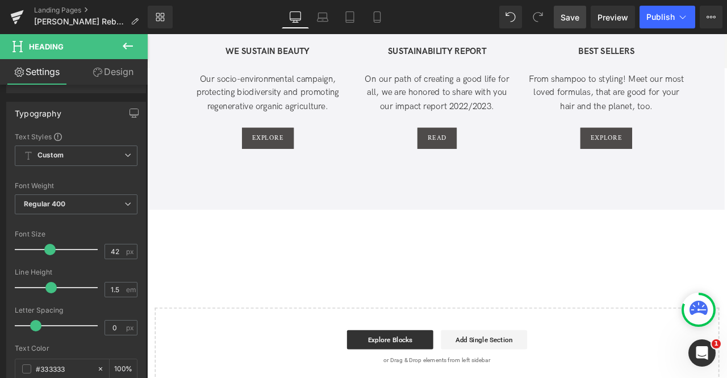
scroll to position [3298, 0]
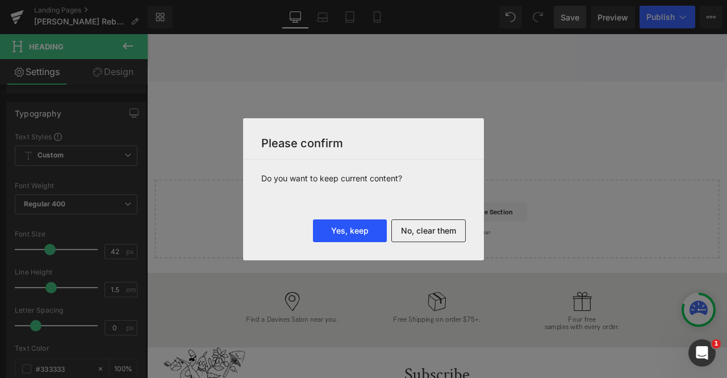
click at [342, 235] on button "Yes, keep" at bounding box center [350, 230] width 74 height 23
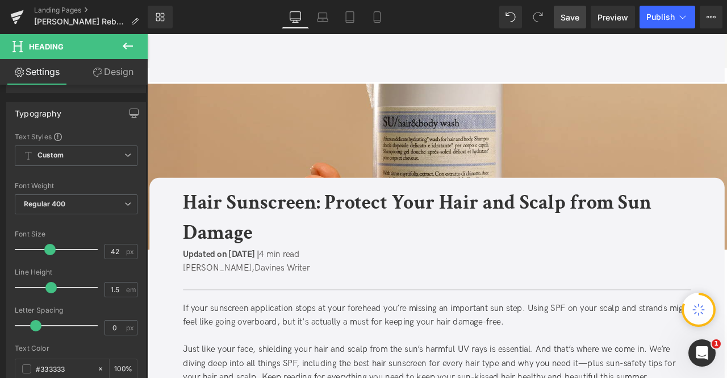
scroll to position [406, 0]
